Goal: Information Seeking & Learning: Learn about a topic

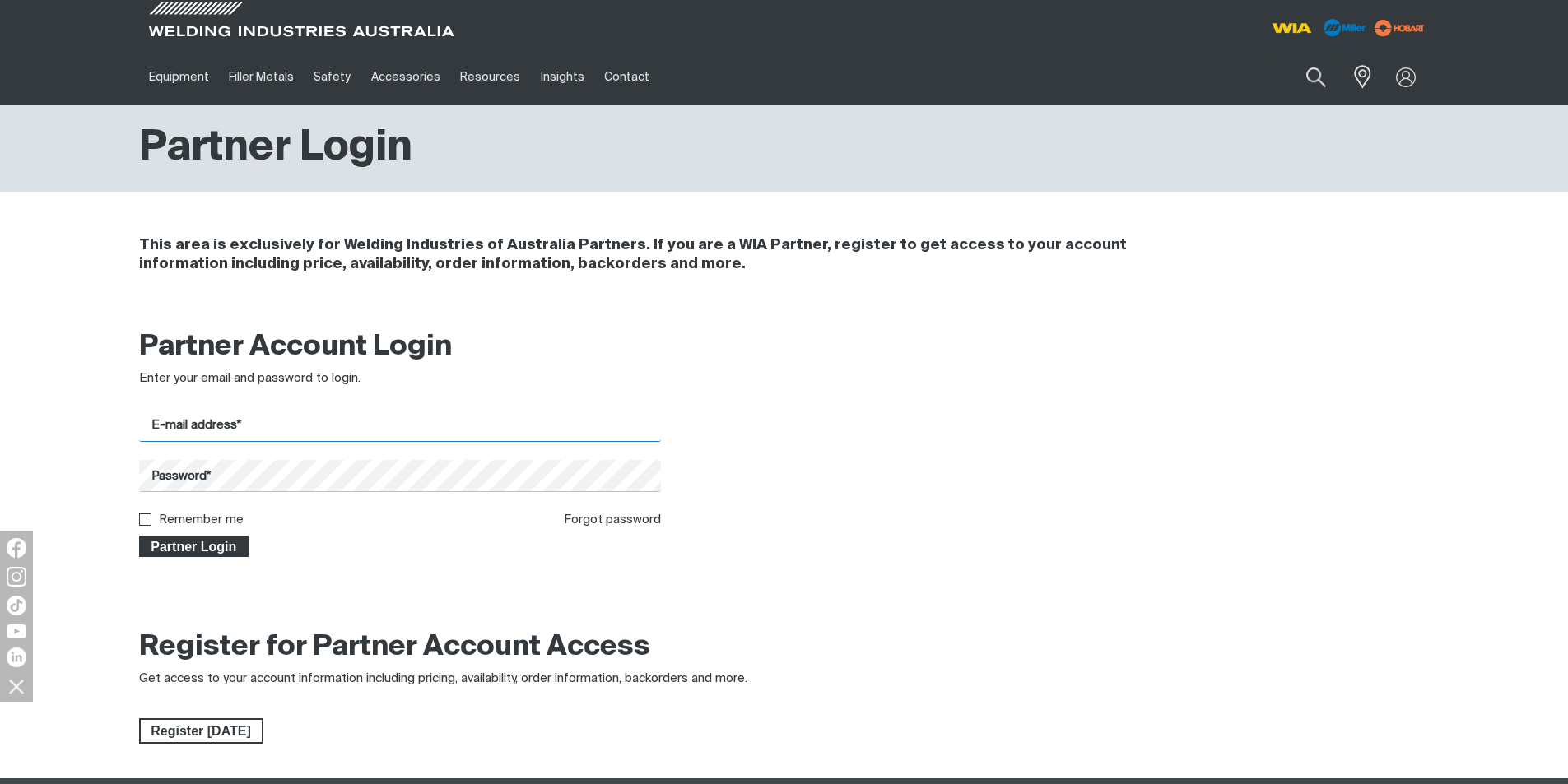
type input "[PERSON_NAME][EMAIL_ADDRESS][DOMAIN_NAME]"
click at [168, 543] on span "Partner Login" at bounding box center [195, 547] width 107 height 22
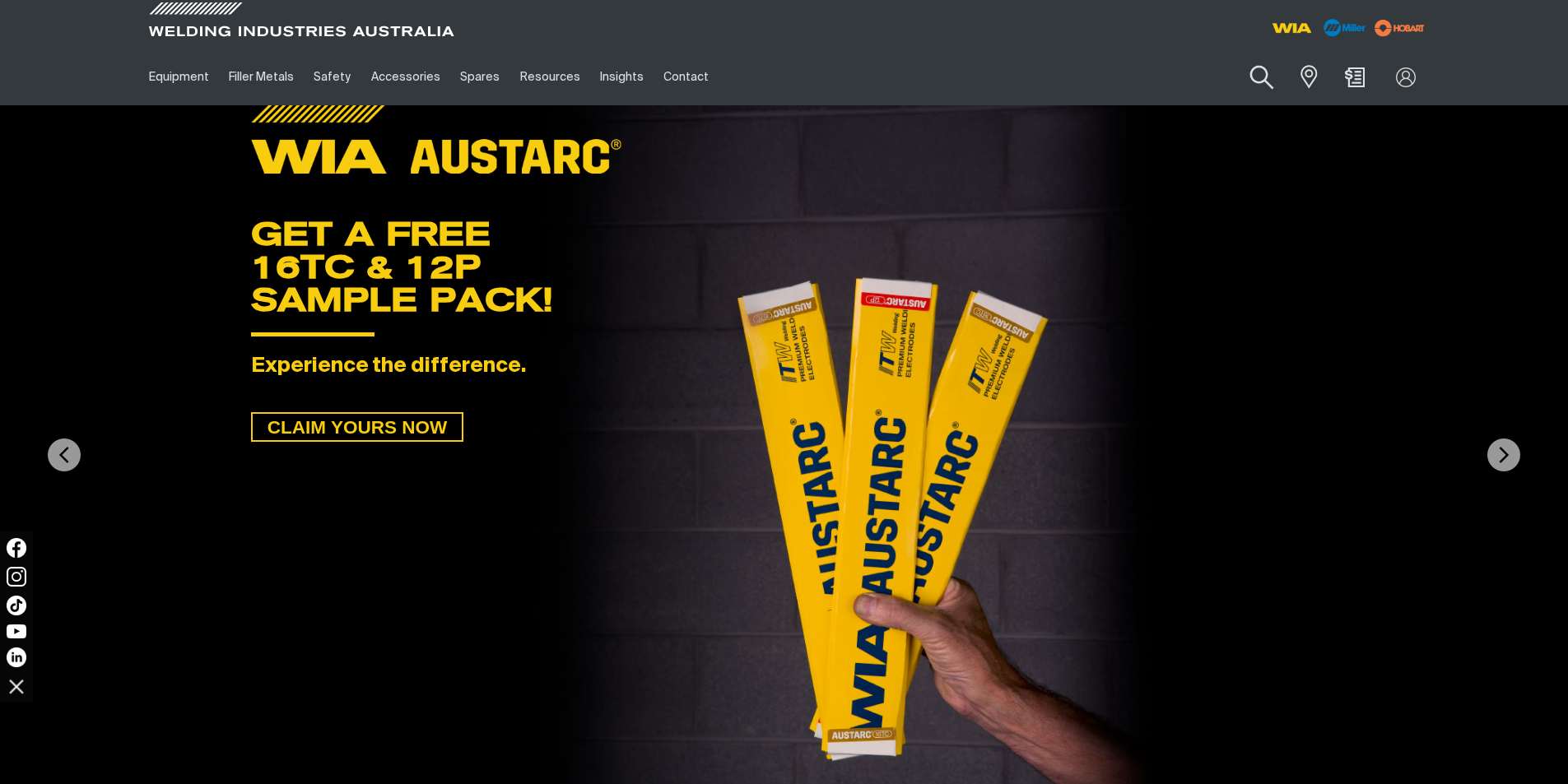
click at [1265, 73] on button "Search products" at bounding box center [1262, 78] width 67 height 47
click at [1159, 79] on input "Search" at bounding box center [1162, 77] width 254 height 37
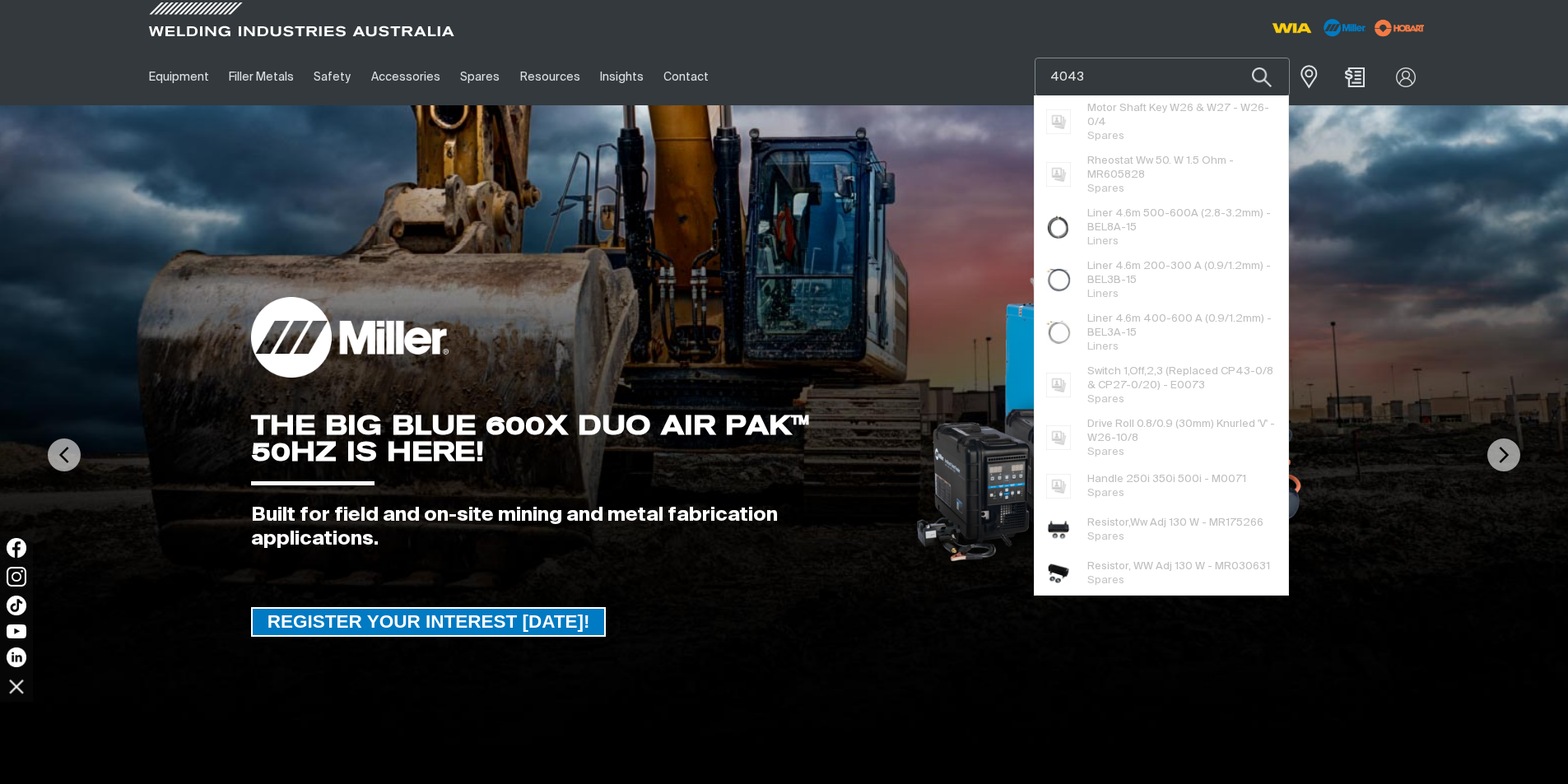
click at [1105, 73] on input "4043" at bounding box center [1162, 77] width 254 height 37
type input "4"
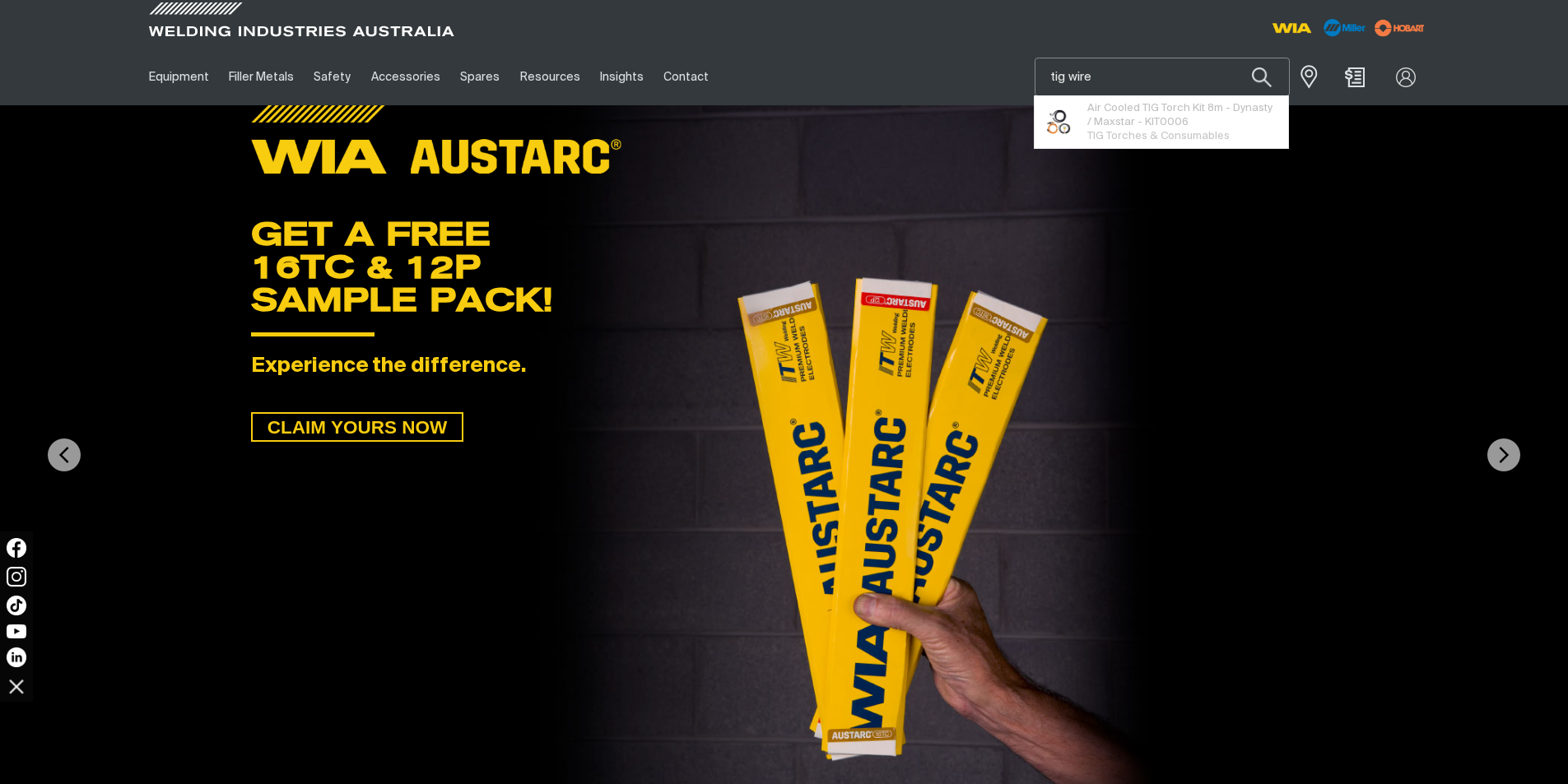
type input "tig wire"
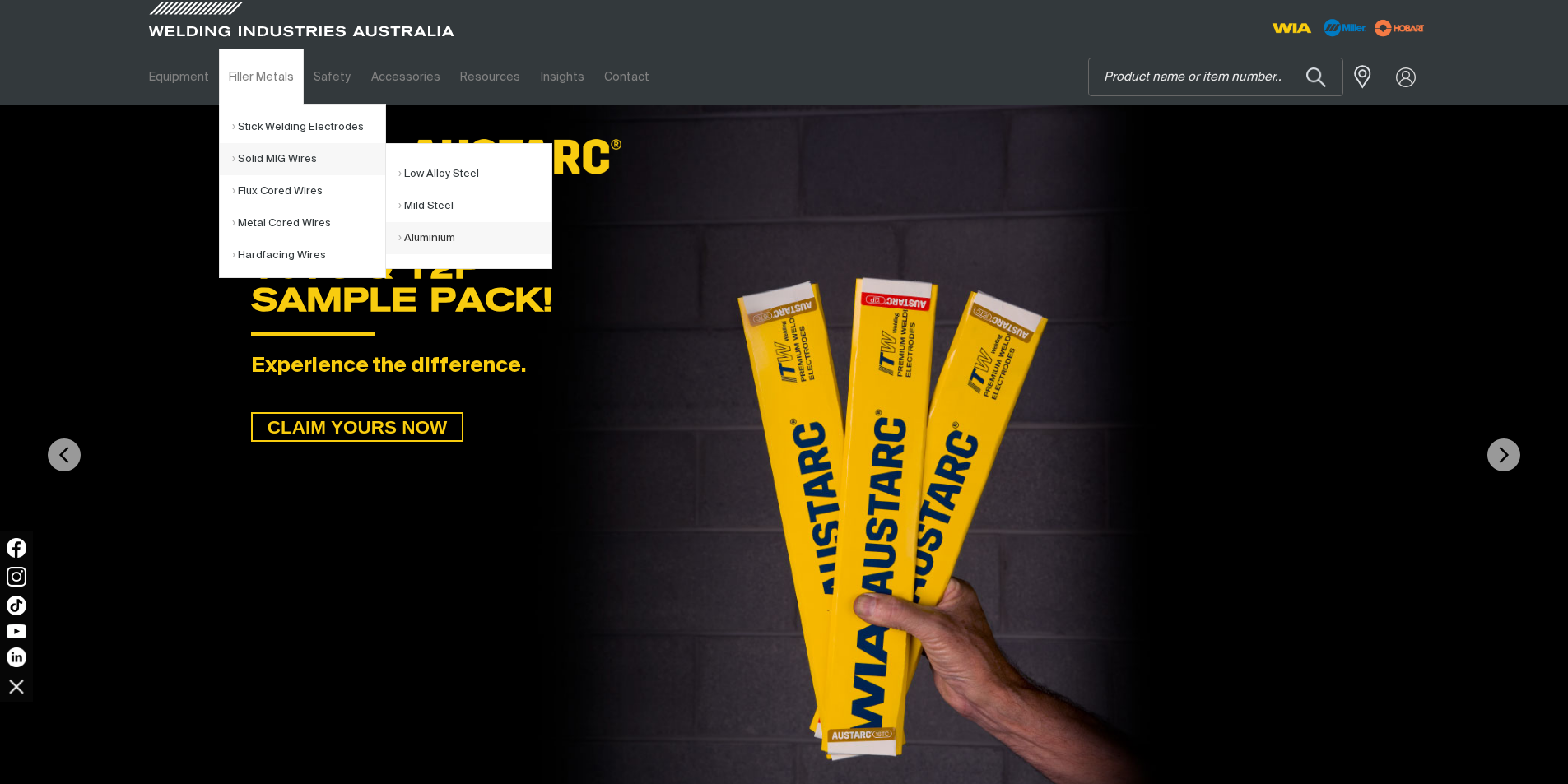
click at [428, 236] on link "Aluminium" at bounding box center [474, 238] width 153 height 32
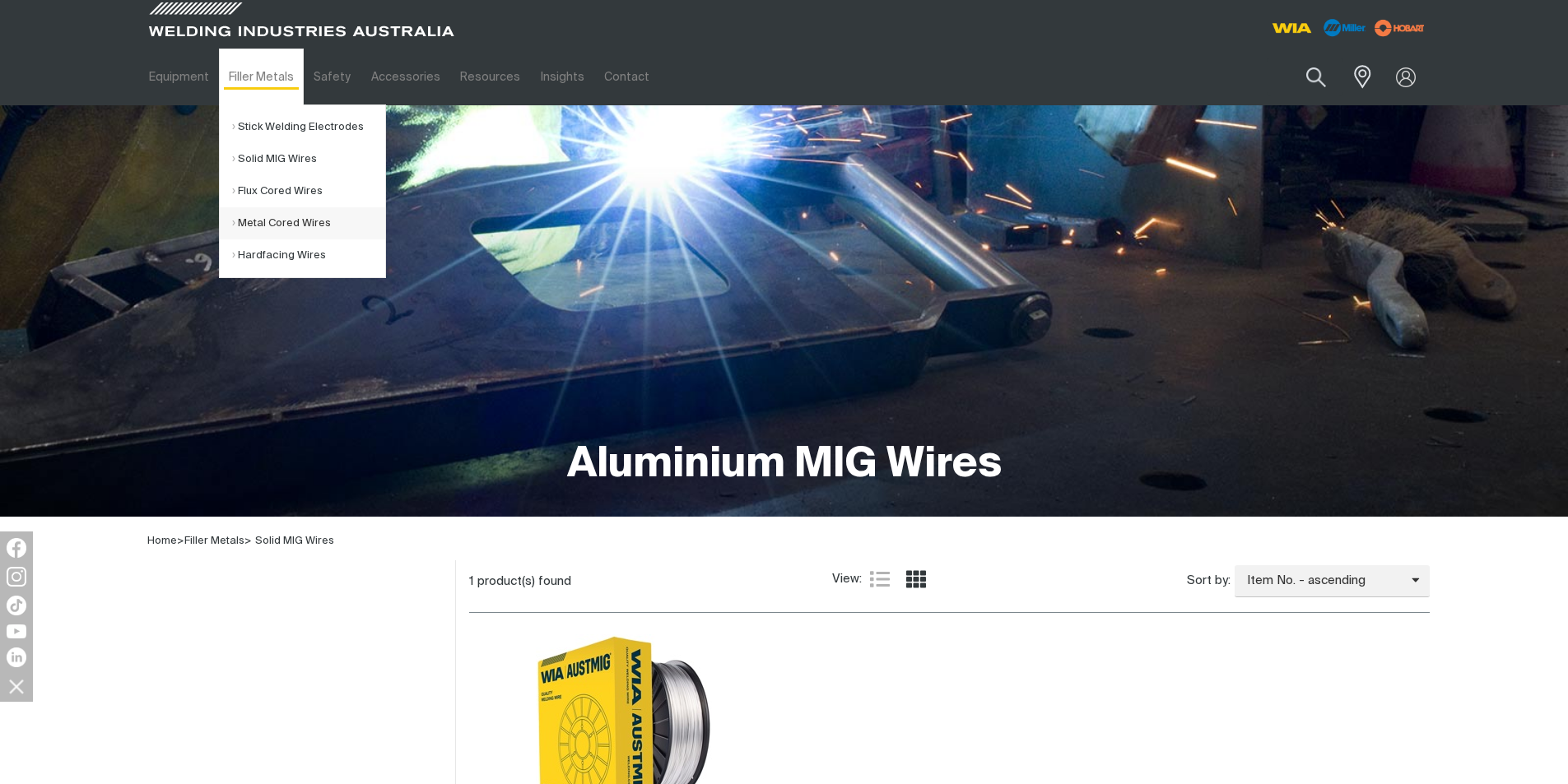
click at [295, 220] on link "Metal Cored Wires" at bounding box center [308, 223] width 153 height 32
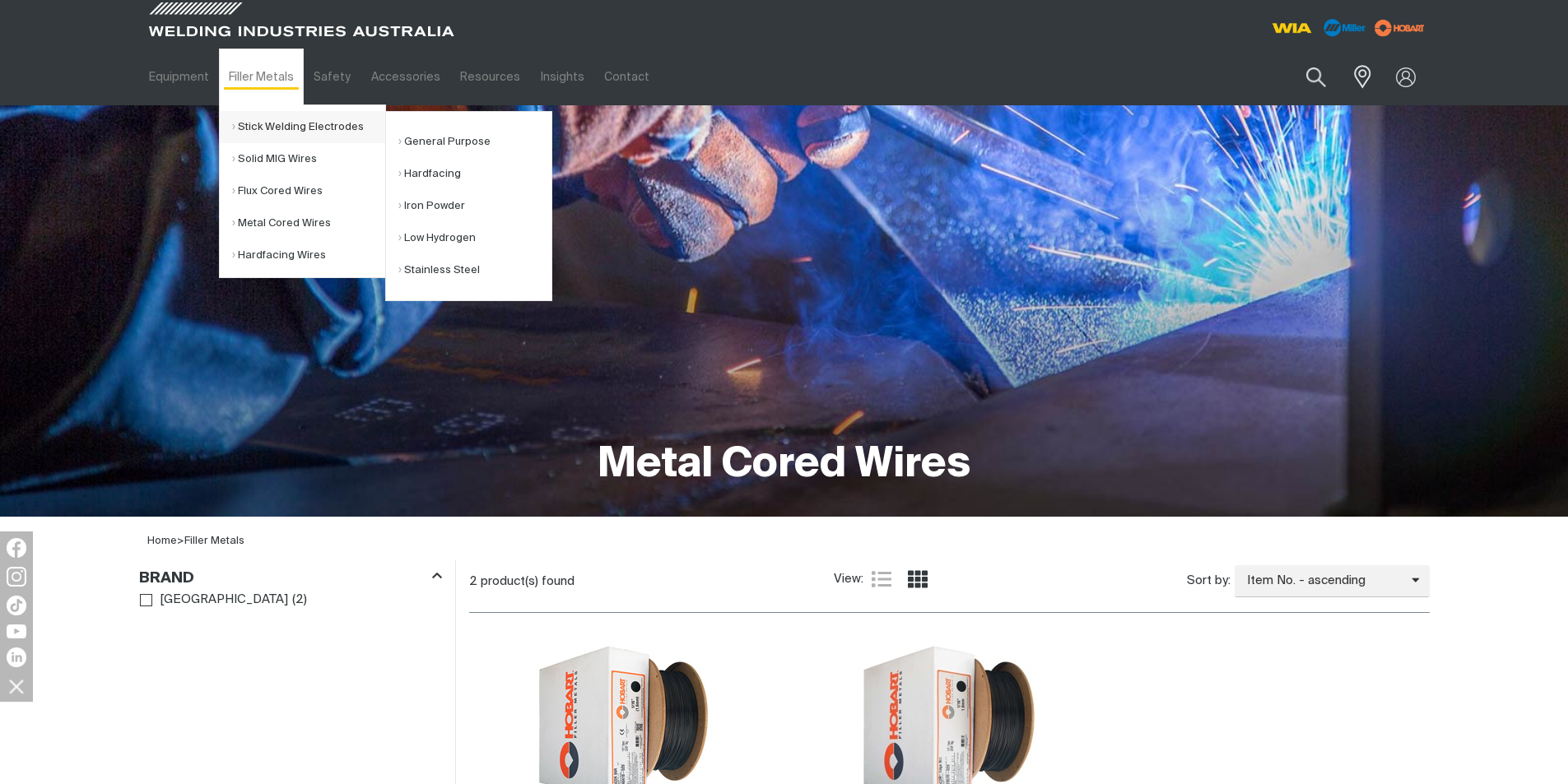
click at [276, 140] on link "Stick Welding Electrodes" at bounding box center [308, 127] width 153 height 32
